Goal: Transaction & Acquisition: Purchase product/service

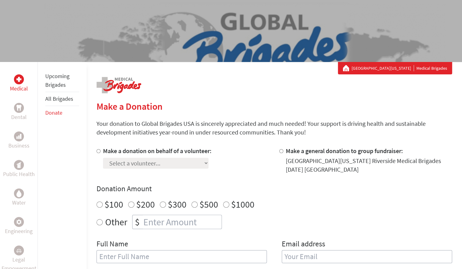
scroll to position [57, 0]
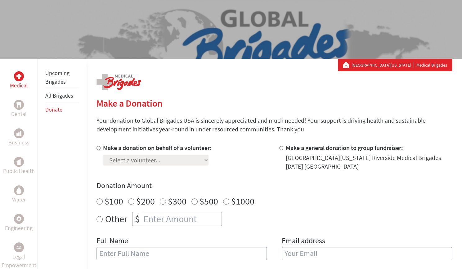
click at [62, 94] on link "All Brigades" at bounding box center [59, 95] width 28 height 7
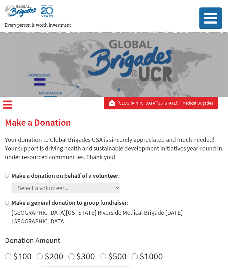
scroll to position [84, 0]
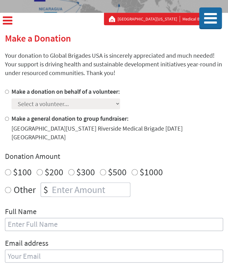
click at [29, 92] on label "Make a donation on behalf of a volunteer:" at bounding box center [65, 91] width 109 height 8
click at [9, 92] on input "Make a donation on behalf of a volunteer:" at bounding box center [7, 92] width 4 height 4
radio input "true"
click at [33, 101] on select "Select a volunteer... Alejandro Brenes Caelynn Vibal Christopher Ochoa Diane Le…" at bounding box center [65, 103] width 109 height 11
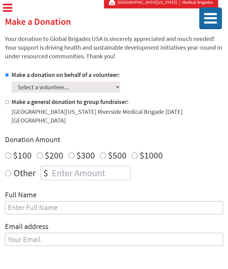
scroll to position [120, 0]
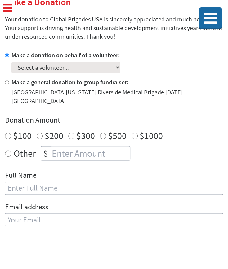
click at [84, 67] on select "Select a volunteer... Alejandro Brenes Caelynn Vibal Christopher Ochoa Diane Le…" at bounding box center [65, 67] width 109 height 11
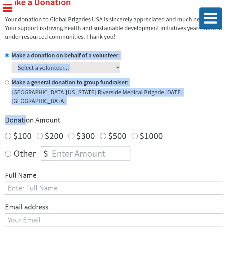
drag, startPoint x: 10, startPoint y: 57, endPoint x: 26, endPoint y: 113, distance: 58.1
click at [26, 113] on div "Make a donation on behalf of a volunteer: Select a volunteer... Alejandro Brene…" at bounding box center [114, 142] width 218 height 183
click at [43, 70] on select "Select a volunteer... Alejandro Brenes Caelynn Vibal Christopher Ochoa Diane Le…" at bounding box center [65, 67] width 109 height 11
